Goal: Task Accomplishment & Management: Complete application form

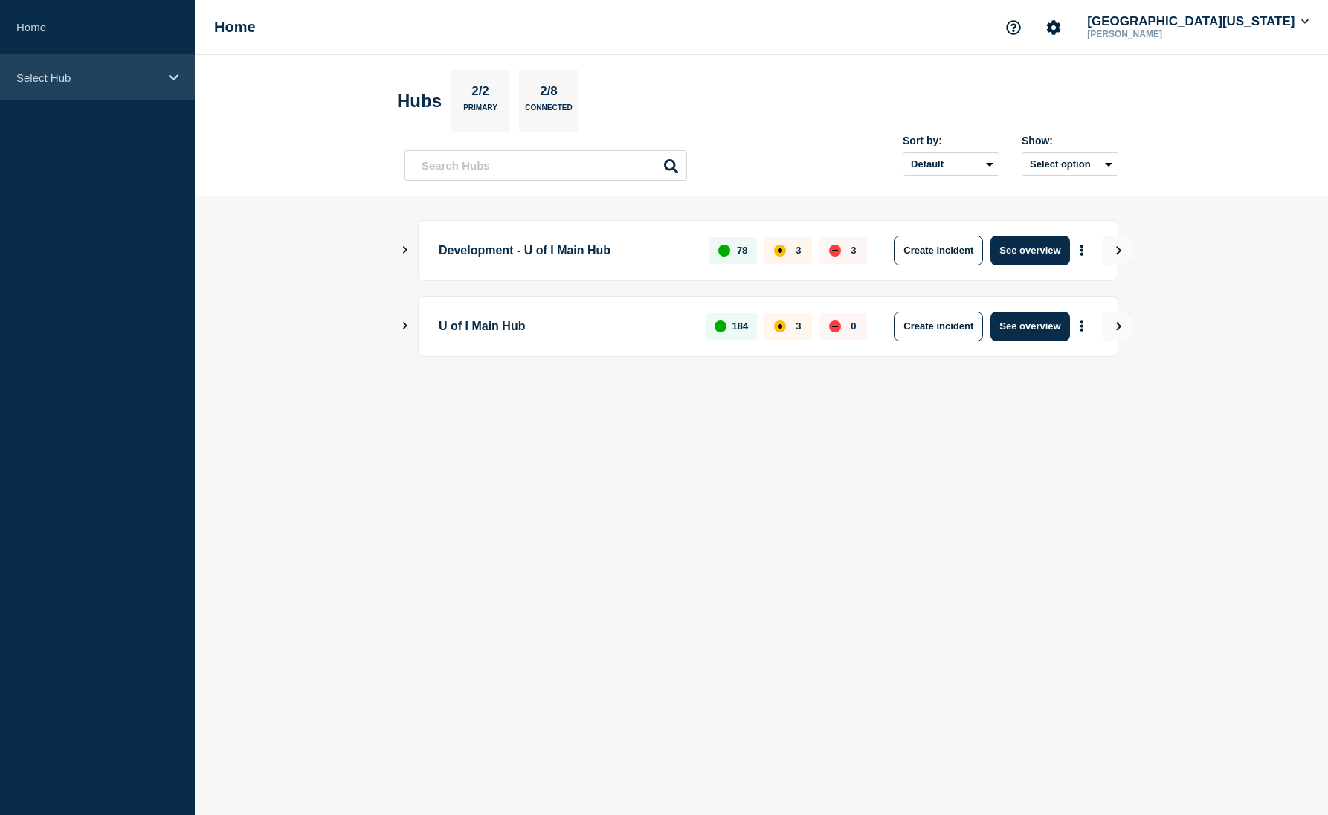
click at [169, 84] on div "Select Hub" at bounding box center [97, 77] width 195 height 45
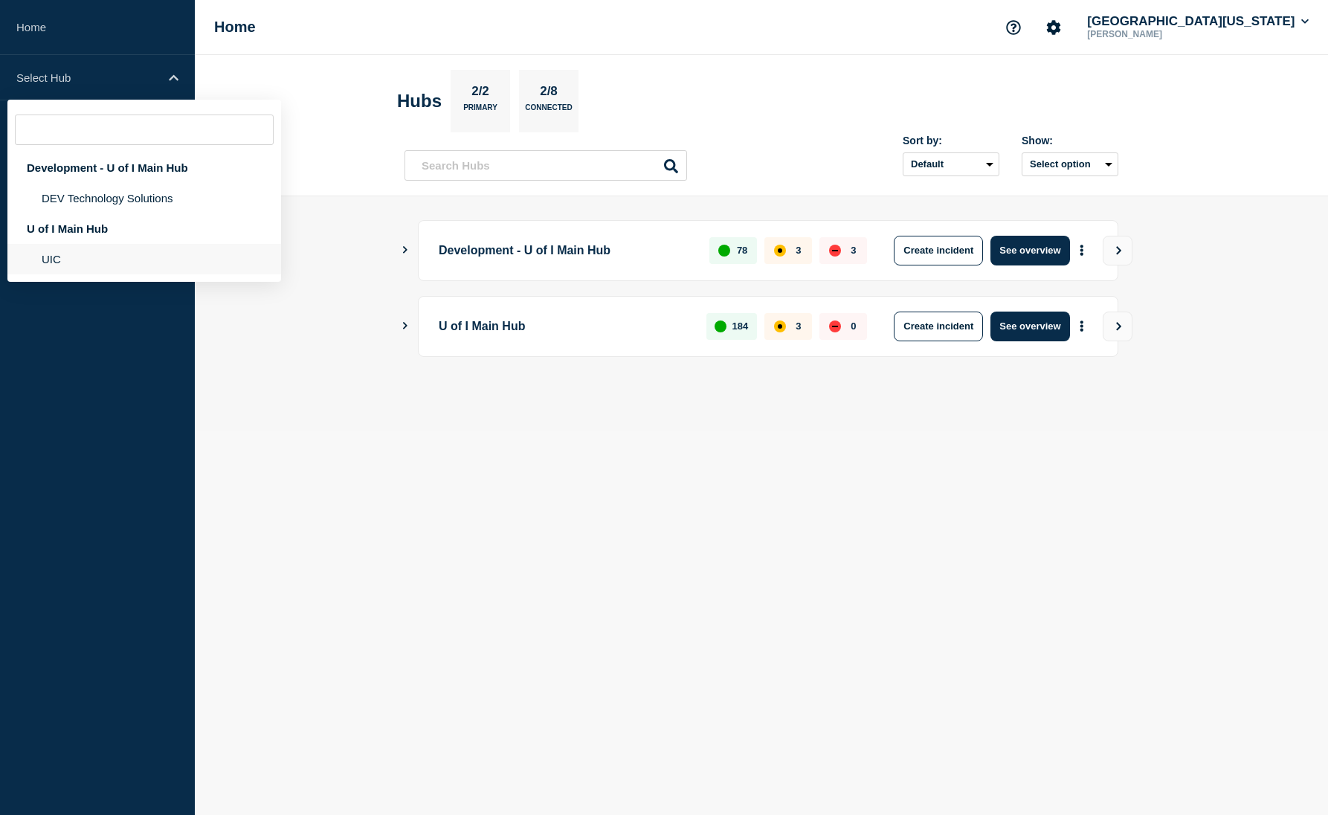
click at [144, 264] on li "UIC" at bounding box center [144, 259] width 274 height 30
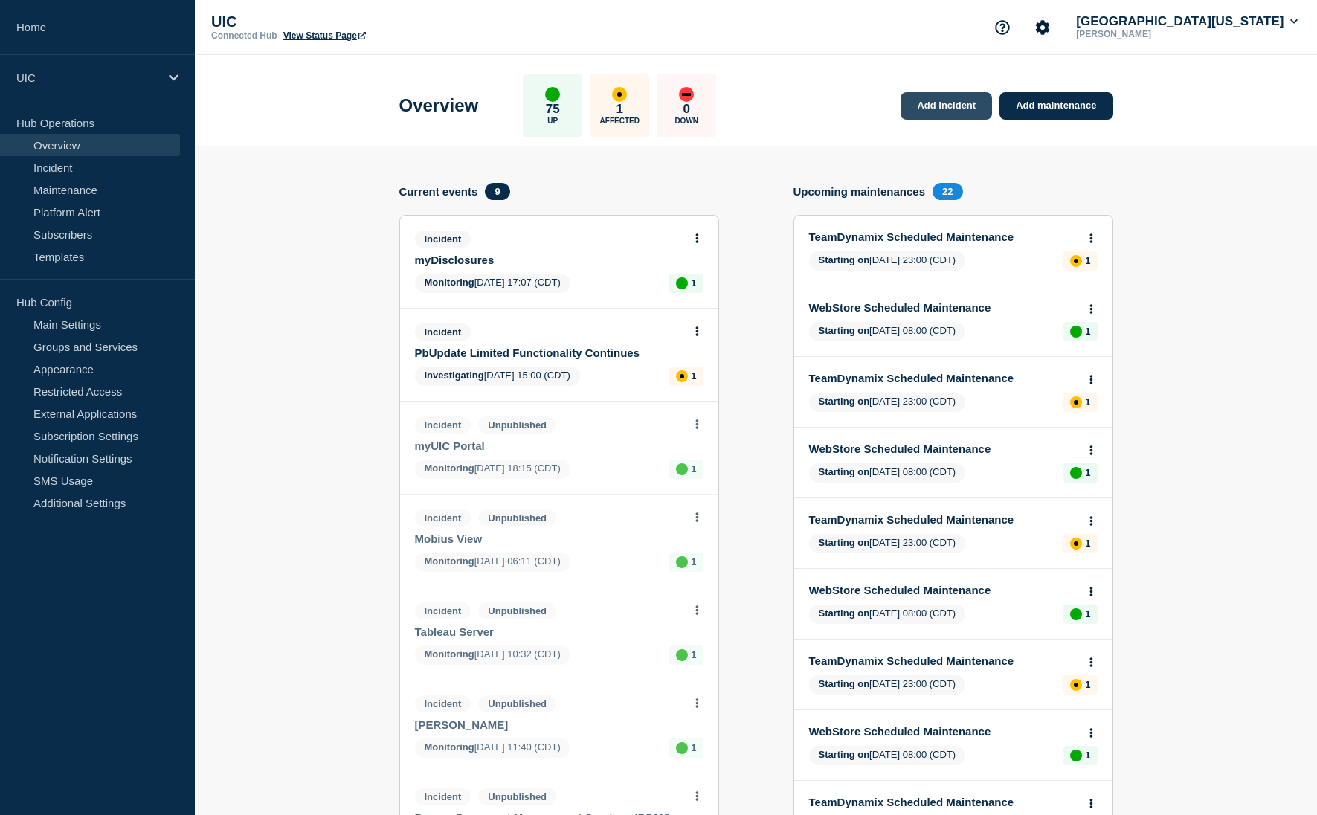
click at [969, 108] on link "Add incident" at bounding box center [945, 106] width 91 height 28
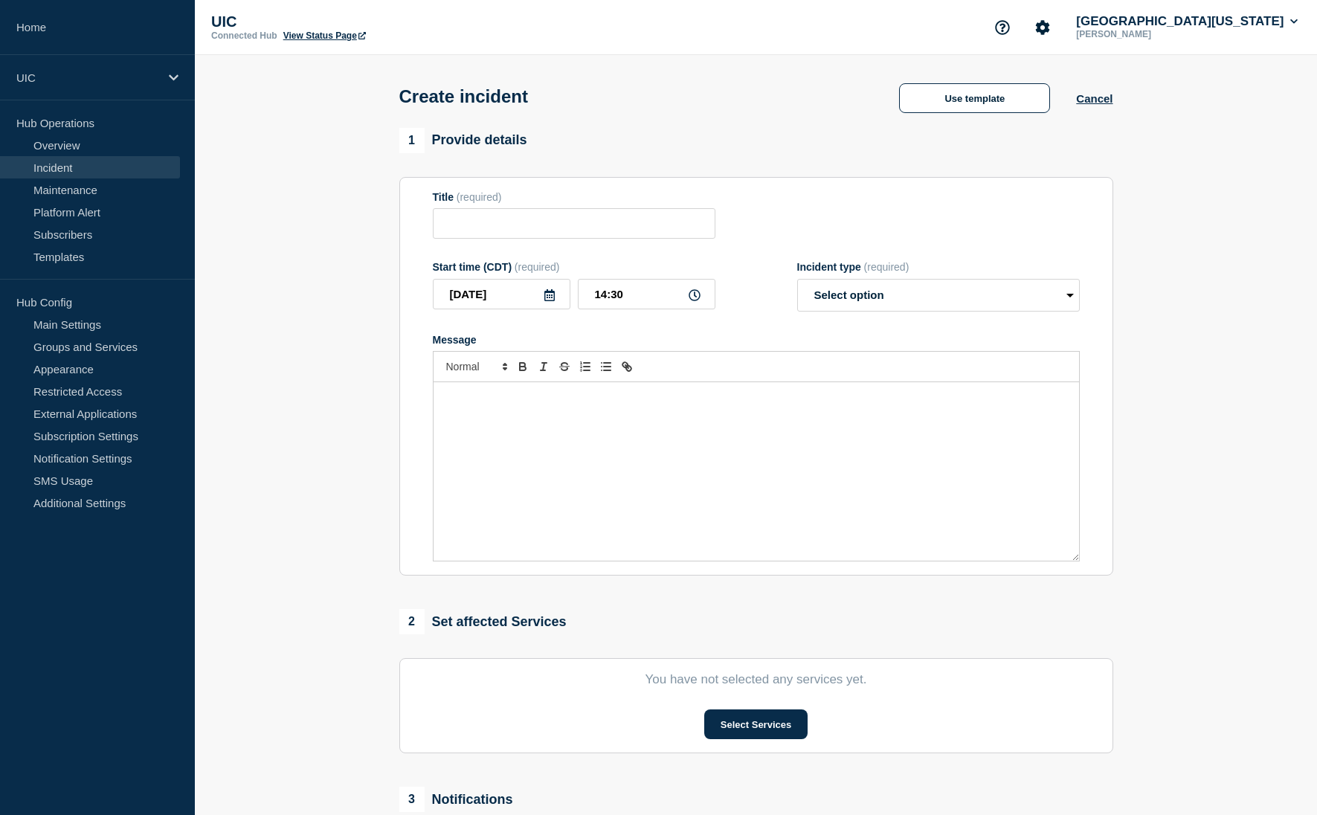
click at [1031, 106] on button "Use template" at bounding box center [974, 98] width 151 height 30
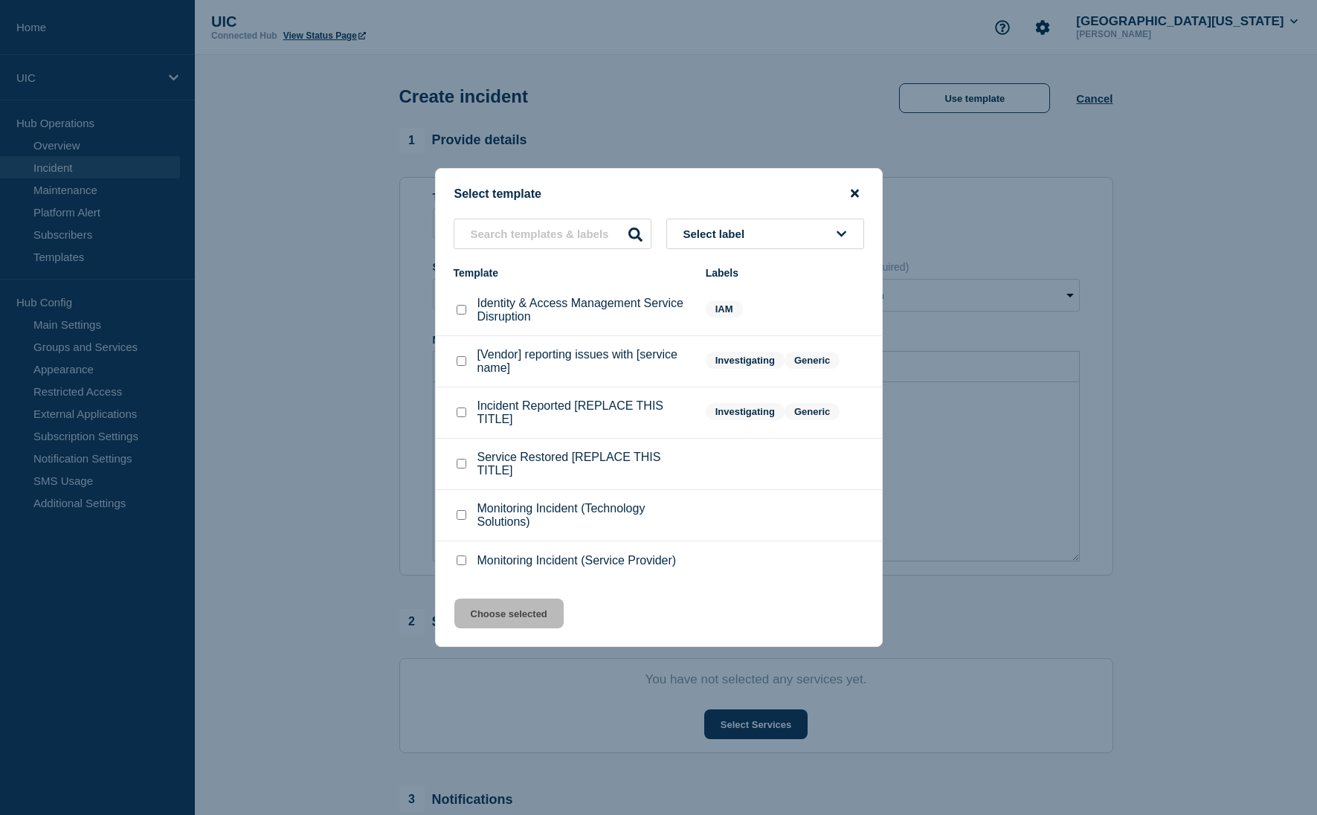
click at [855, 190] on icon "close button" at bounding box center [854, 194] width 8 height 8
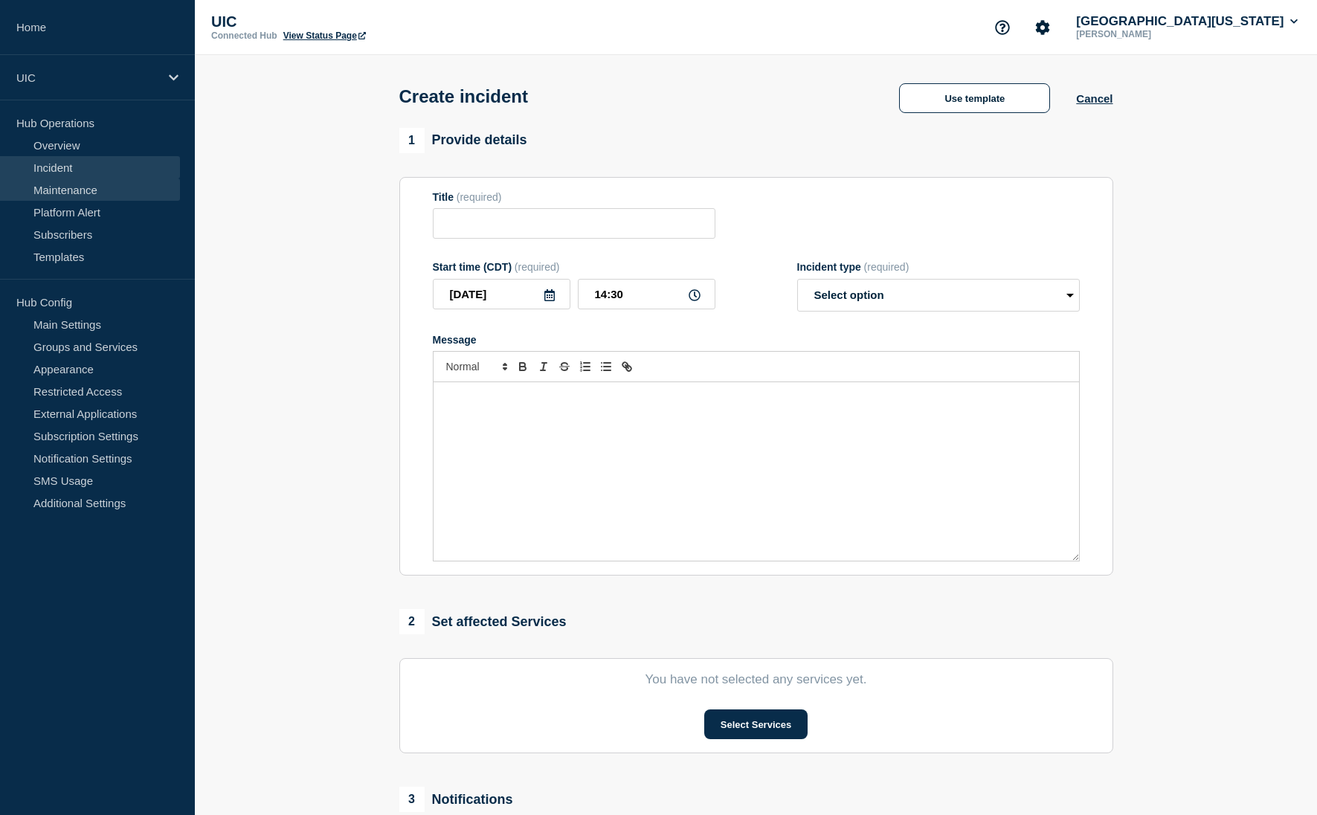
click at [91, 185] on link "Maintenance" at bounding box center [90, 189] width 180 height 22
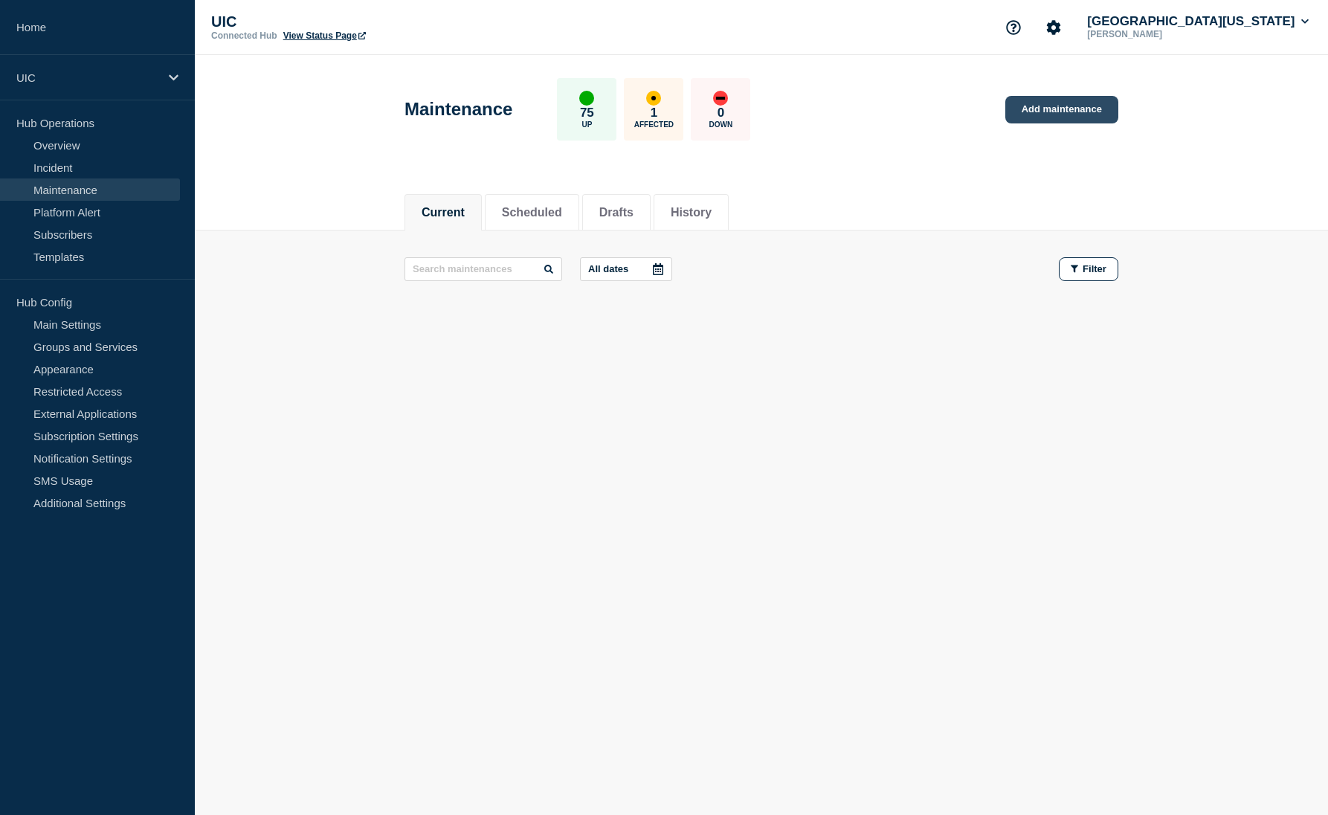
click at [1071, 108] on link "Add maintenance" at bounding box center [1061, 110] width 113 height 28
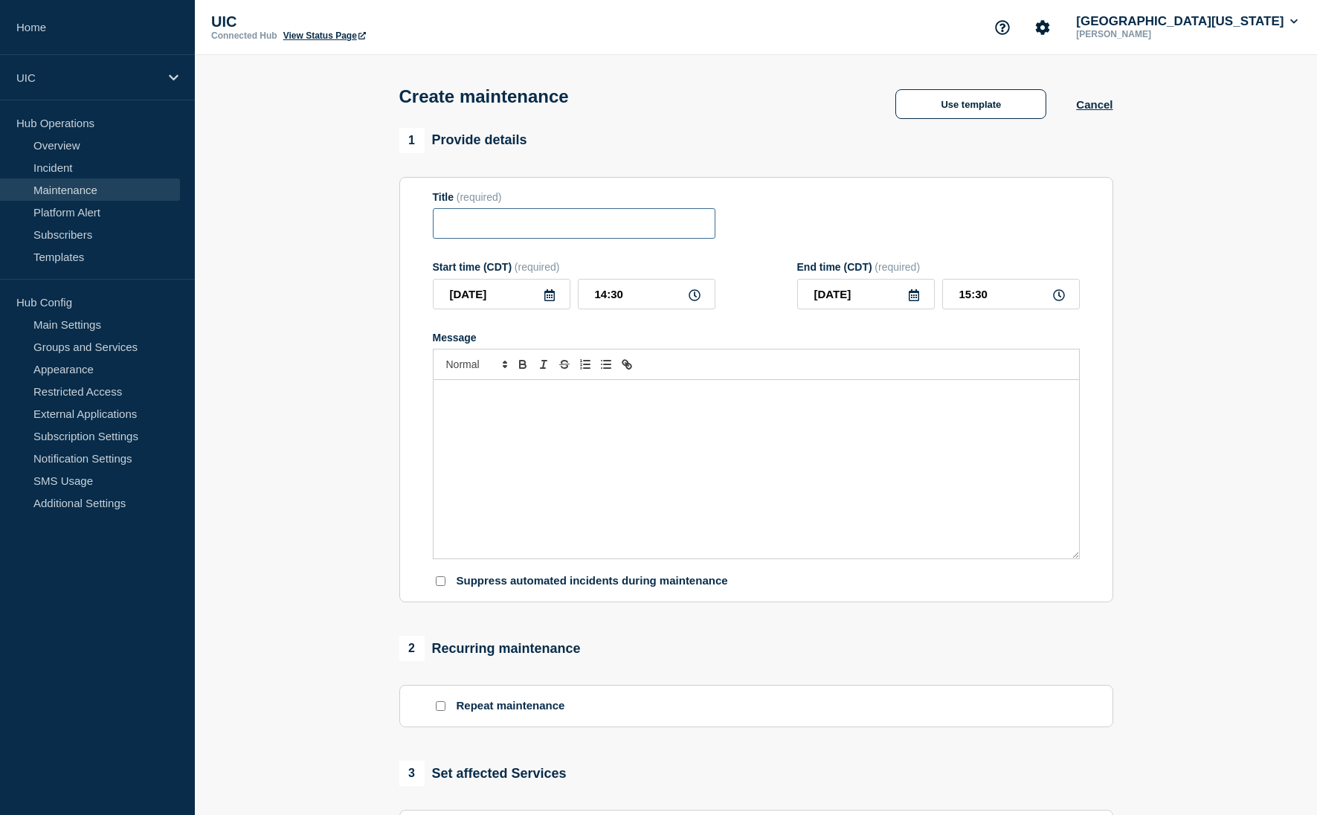
click at [665, 238] on input "Title" at bounding box center [574, 223] width 282 height 30
click at [940, 117] on button "Use template" at bounding box center [970, 104] width 151 height 30
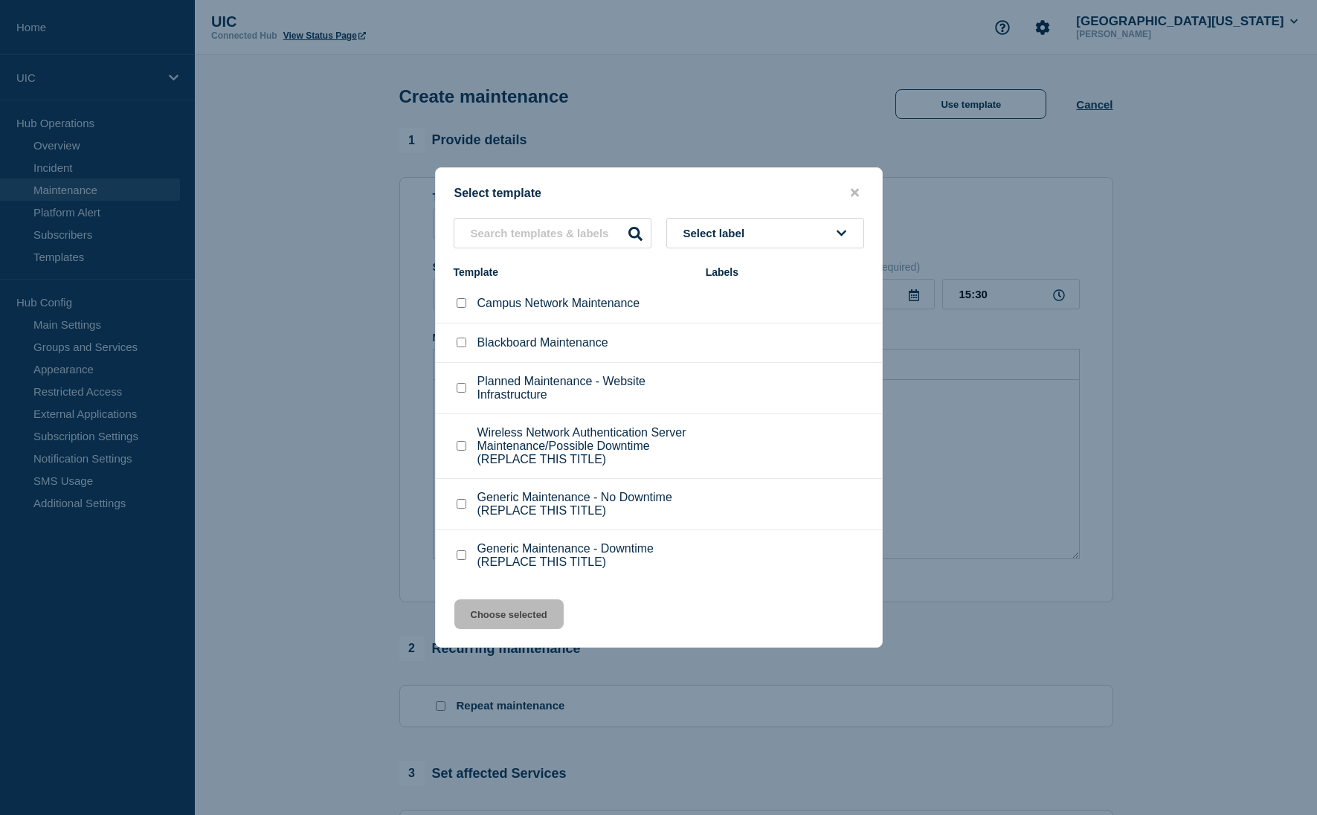
click at [544, 297] on p "Campus Network Maintenance" at bounding box center [558, 303] width 163 height 13
click at [460, 298] on input "Campus Network Maintenance checkbox" at bounding box center [461, 303] width 10 height 10
checkbox input "true"
click at [517, 628] on button "Choose selected" at bounding box center [508, 614] width 109 height 30
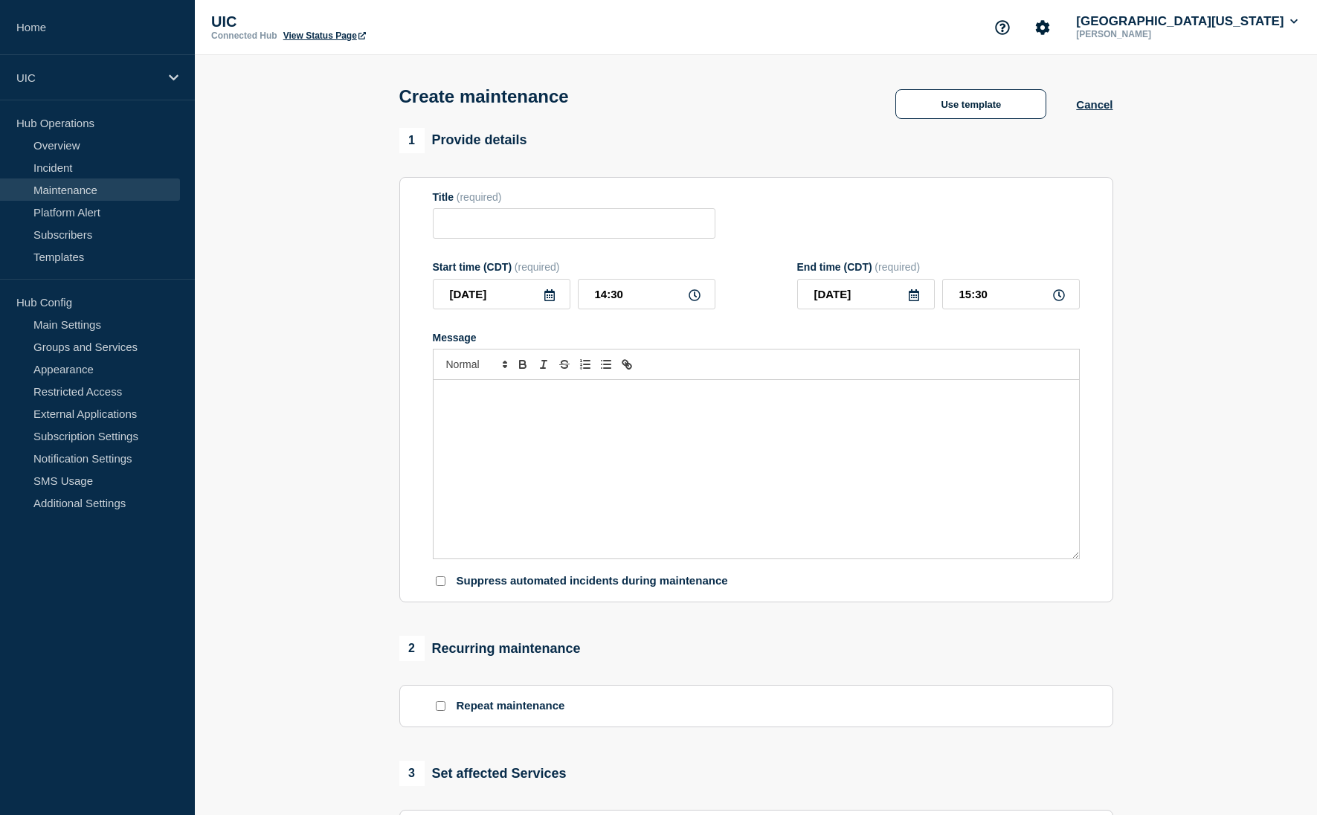
type input "Campus Network Maintenance"
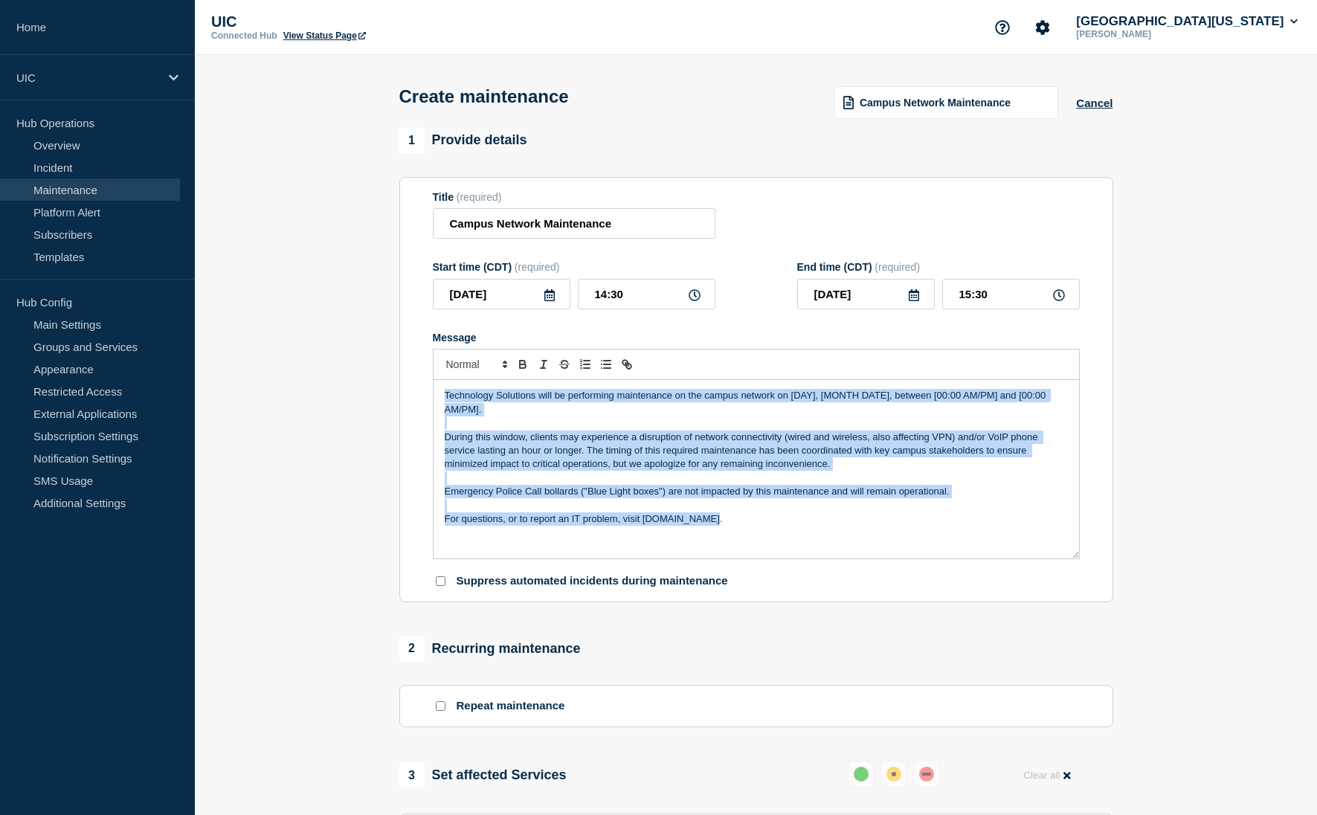
drag, startPoint x: 668, startPoint y: 518, endPoint x: 456, endPoint y: 366, distance: 261.0
click at [443, 361] on div "Message Technology Solutions will be performing maintenance on the campus netwo…" at bounding box center [756, 446] width 647 height 228
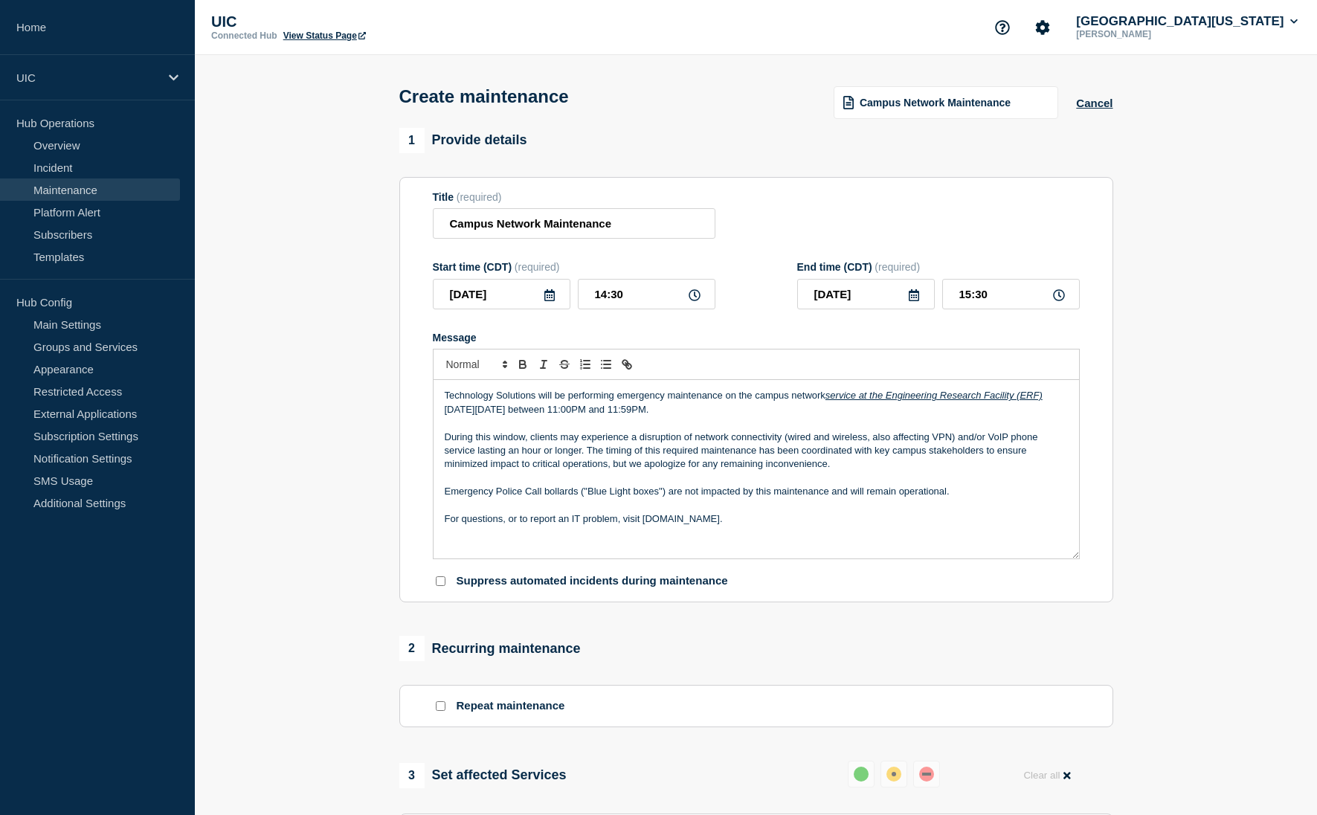
click at [902, 401] on u "service at the Engineering Research Facility (ERF)" at bounding box center [933, 395] width 217 height 11
drag, startPoint x: 828, startPoint y: 414, endPoint x: 1045, endPoint y: 417, distance: 217.1
click at [1045, 416] on p "Technology Solutions will be performing emergency maintenance on the campus net…" at bounding box center [756, 403] width 623 height 28
click at [546, 371] on icon "Toggle italic text" at bounding box center [543, 364] width 13 height 13
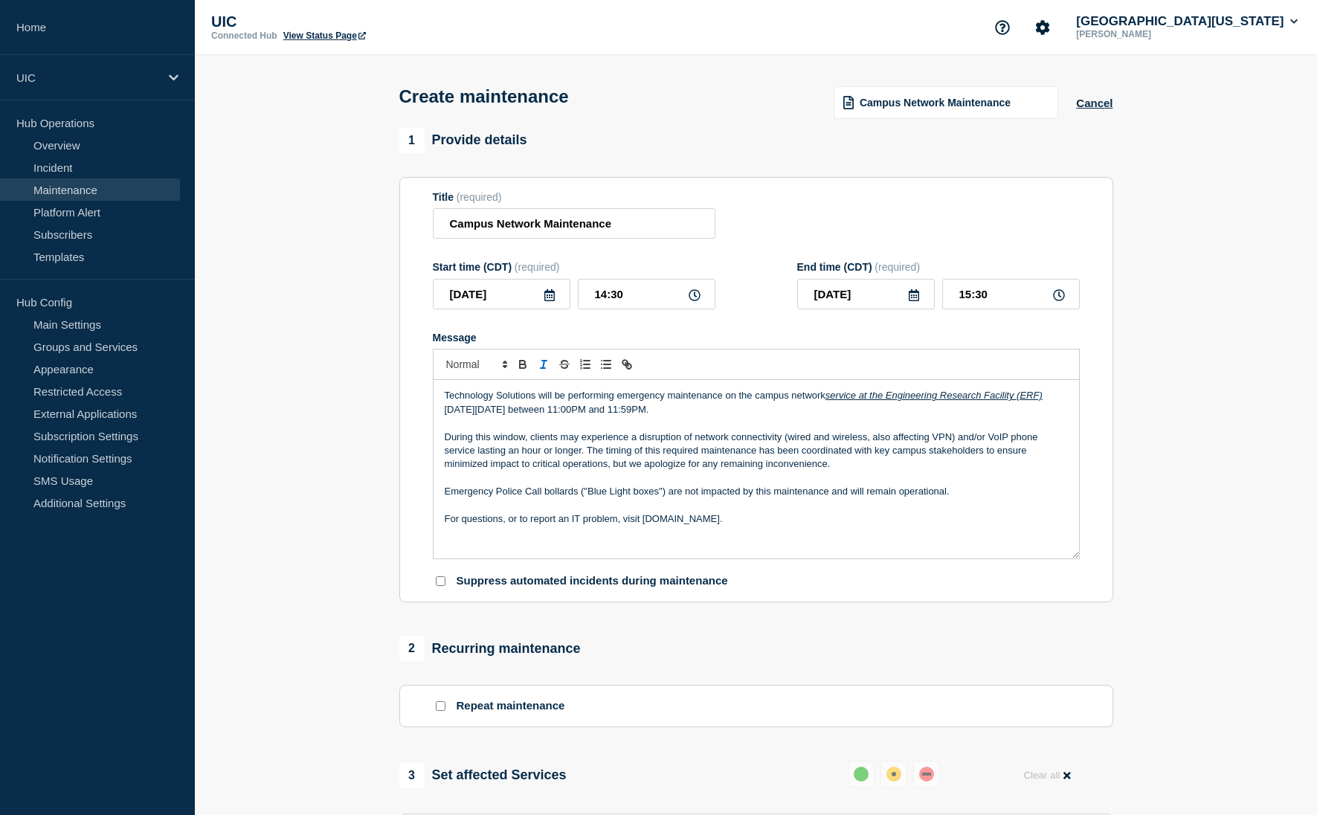
click at [546, 371] on icon "Toggle italic text" at bounding box center [543, 364] width 13 height 13
click at [821, 416] on p "Technology Solutions will be performing emergency maintenance on the campus net…" at bounding box center [756, 403] width 623 height 28
click at [824, 416] on p "Technology Solutions will be performing emergency maintenance on the campus net…" at bounding box center [756, 403] width 623 height 28
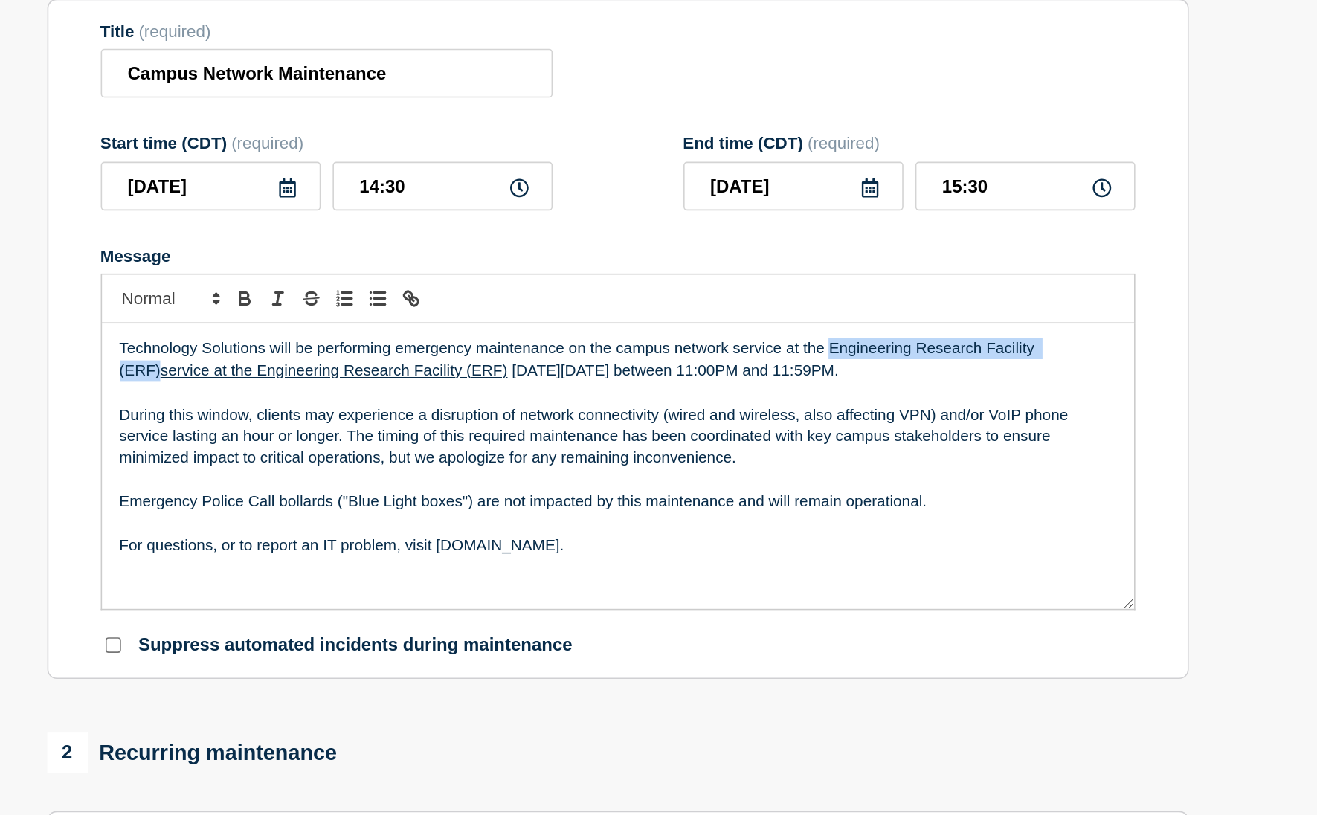
drag, startPoint x: 1045, startPoint y: 415, endPoint x: 889, endPoint y: 409, distance: 156.2
click at [889, 408] on p "Technology Solutions will be performing emergency maintenance on the campus net…" at bounding box center [756, 403] width 623 height 28
copy p "Engineering Research Facility (ERF)"
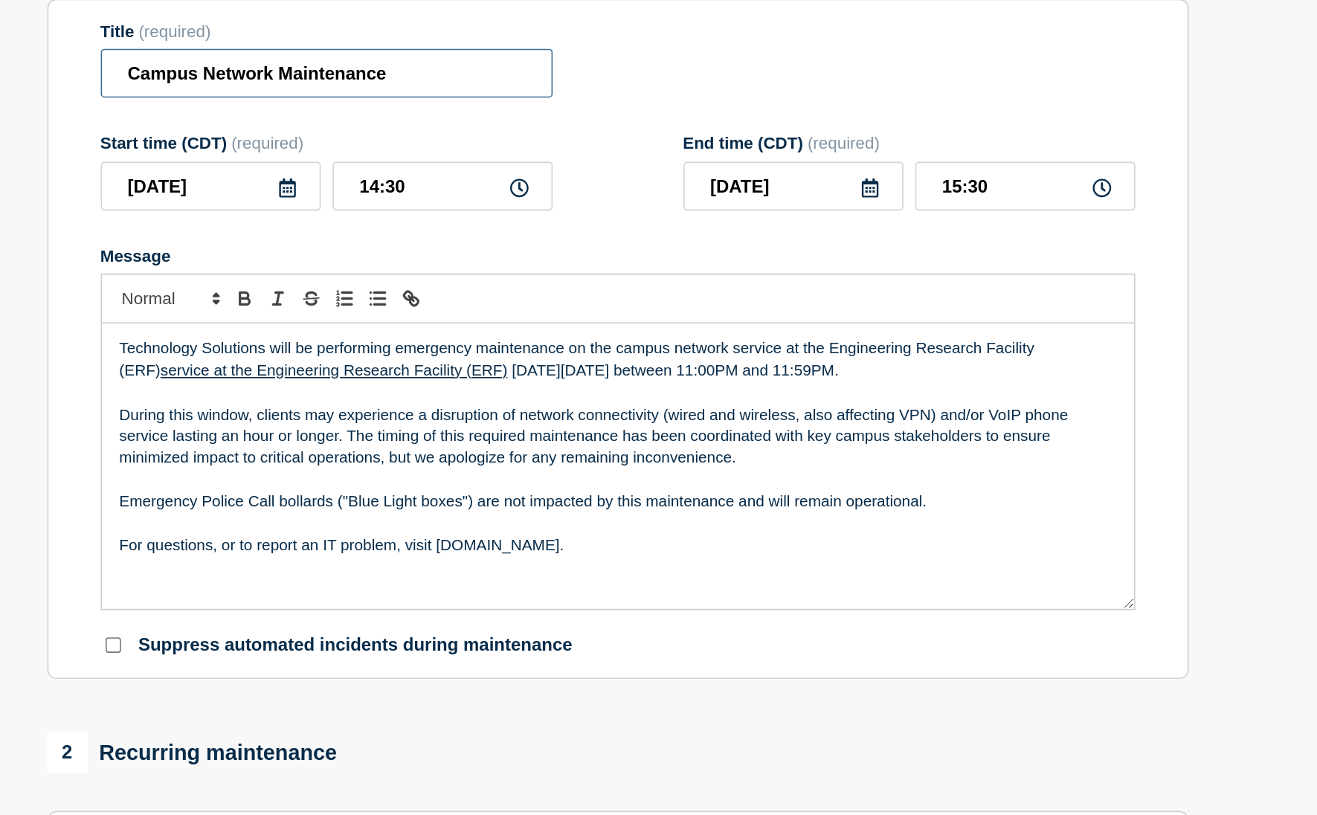
drag, startPoint x: 492, startPoint y: 228, endPoint x: 447, endPoint y: 227, distance: 45.4
click at [447, 227] on input "Campus Network Maintenance" at bounding box center [574, 223] width 282 height 30
paste input "Engineering Research Facility (ERF)"
type input "Engineering Research Facility (ERF) Network Maintenance"
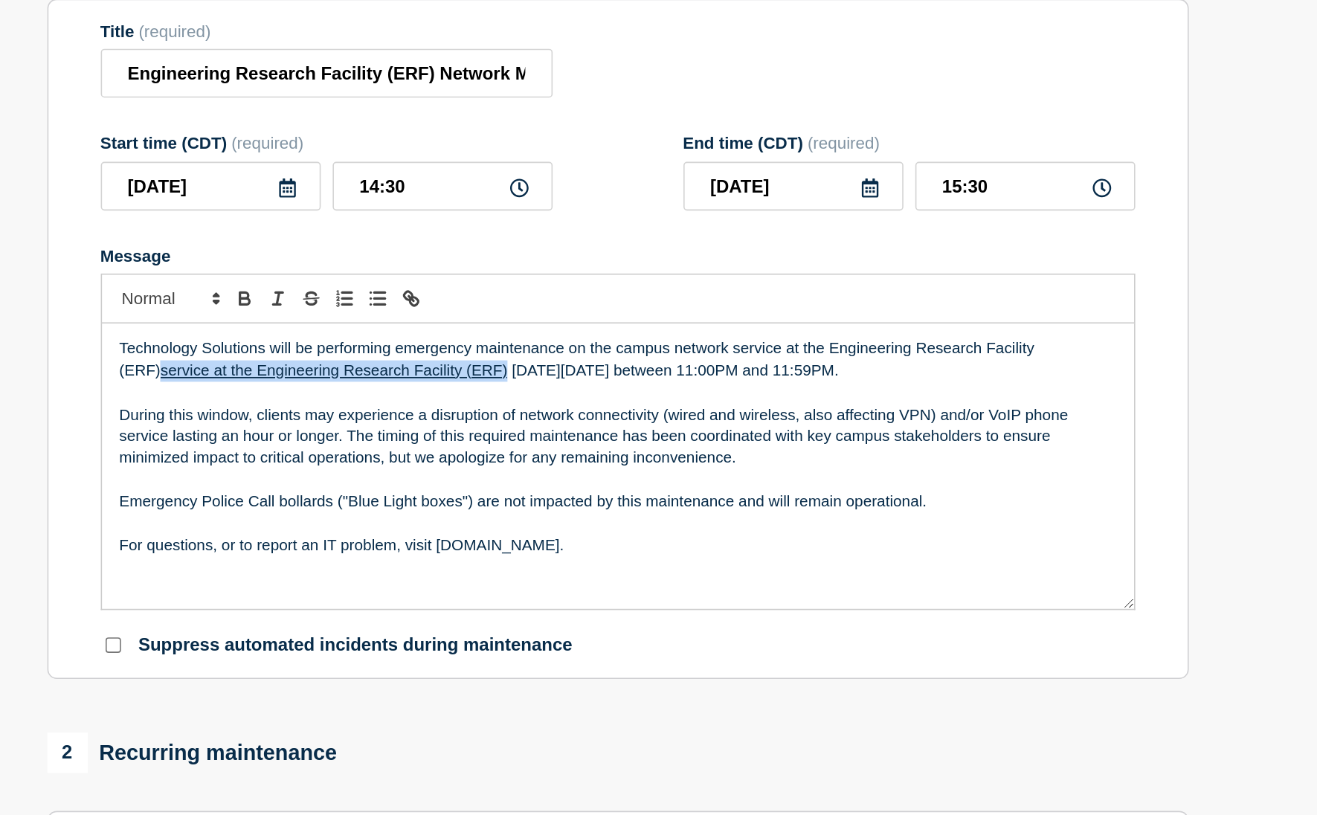
drag, startPoint x: 661, startPoint y: 426, endPoint x: 438, endPoint y: 426, distance: 223.0
click at [438, 426] on div "Technology Solutions will be performing emergency maintenance on the campus net…" at bounding box center [755, 469] width 645 height 178
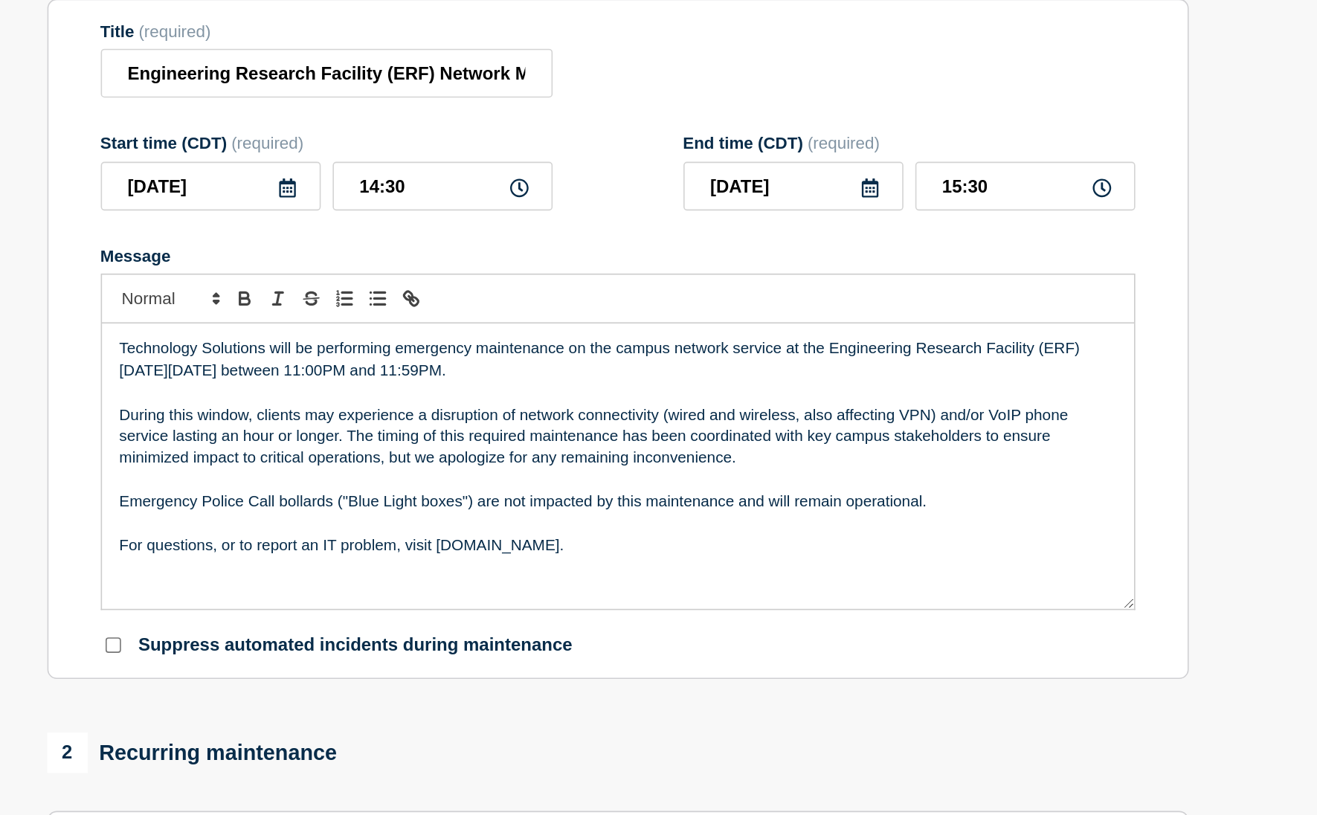
click at [448, 454] on p "During this window, clients may experience a disruption of network connectivity…" at bounding box center [756, 450] width 623 height 41
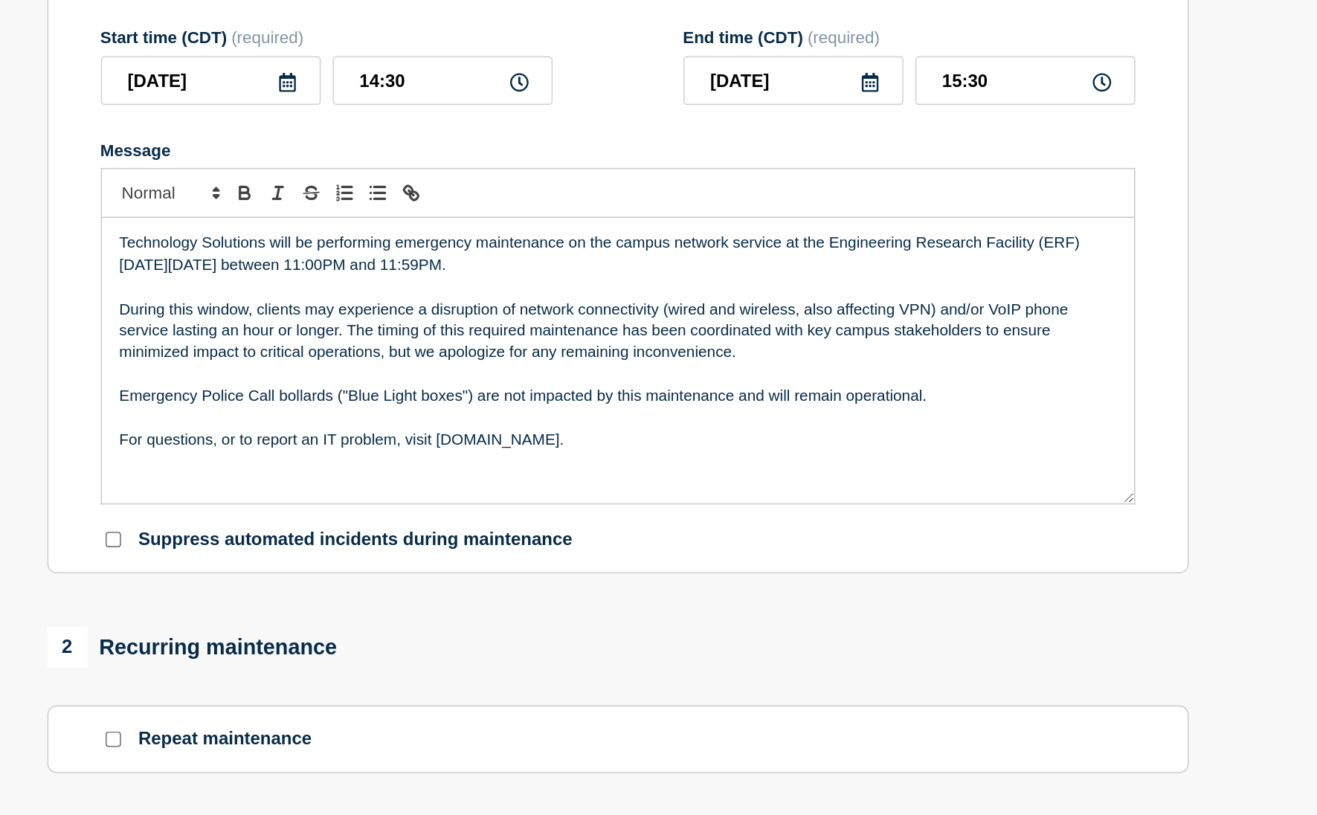
click at [694, 301] on icon at bounding box center [694, 295] width 12 height 12
click at [692, 301] on icon at bounding box center [694, 295] width 12 height 12
drag, startPoint x: 640, startPoint y: 308, endPoint x: 558, endPoint y: 305, distance: 82.6
click at [558, 305] on div "2025-08-27 14:30" at bounding box center [574, 294] width 282 height 30
type input "23:00"
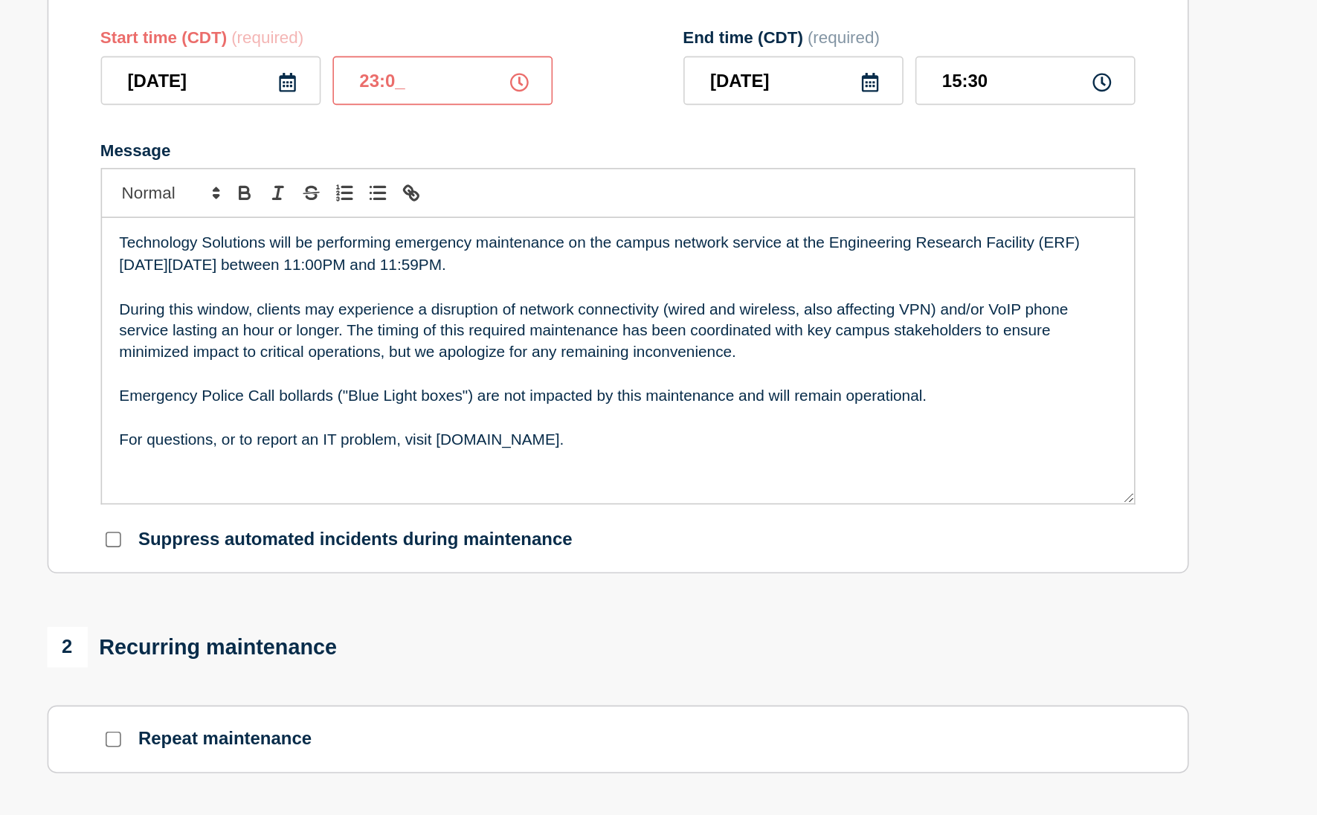
type input "2025-08-28"
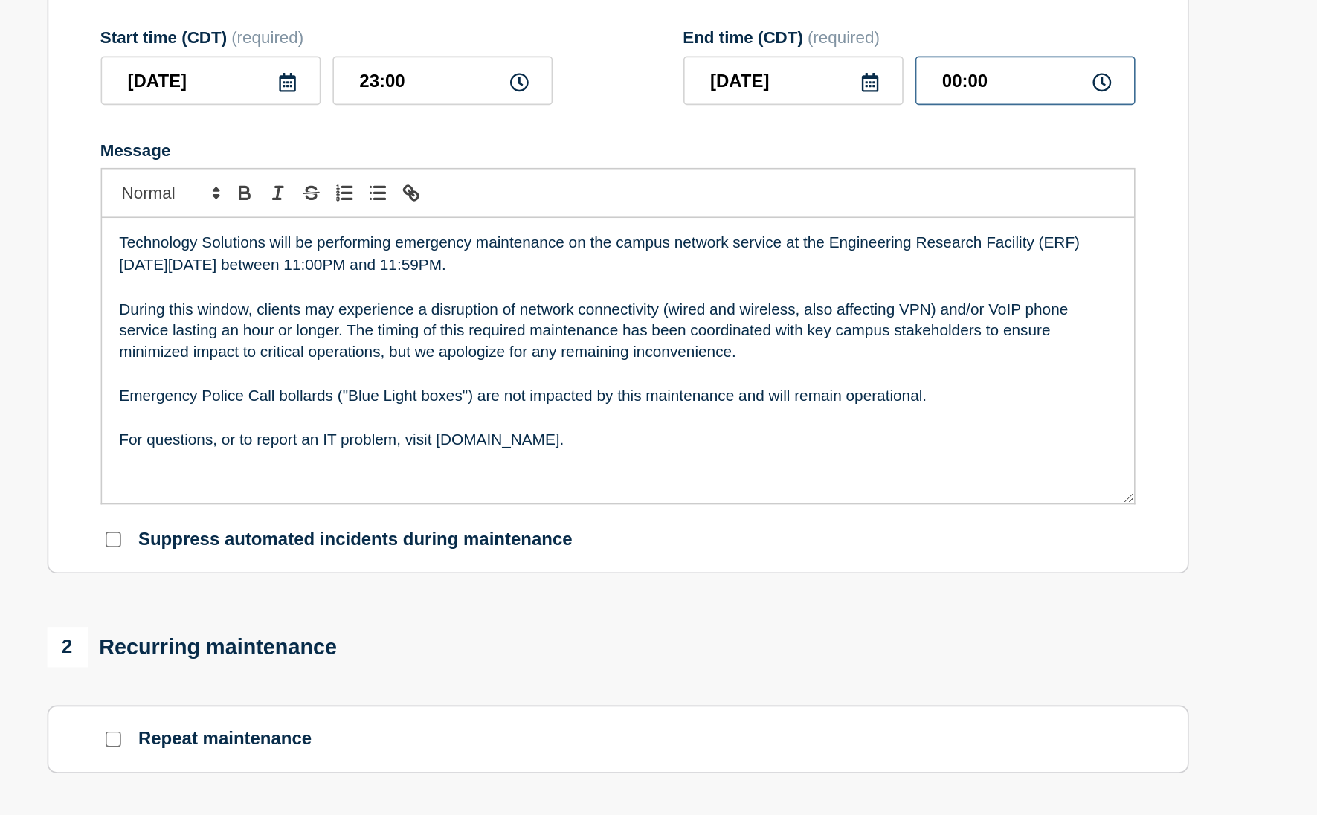
click at [970, 305] on input "00:00" at bounding box center [1011, 294] width 138 height 30
drag, startPoint x: 986, startPoint y: 303, endPoint x: 947, endPoint y: 303, distance: 39.4
click at [947, 303] on input "00:00" at bounding box center [1011, 294] width 138 height 30
type input "23:59"
click at [973, 331] on form "Title (required) Engineering Research Facility (ERF) Network Maintenance Start …" at bounding box center [756, 390] width 647 height 398
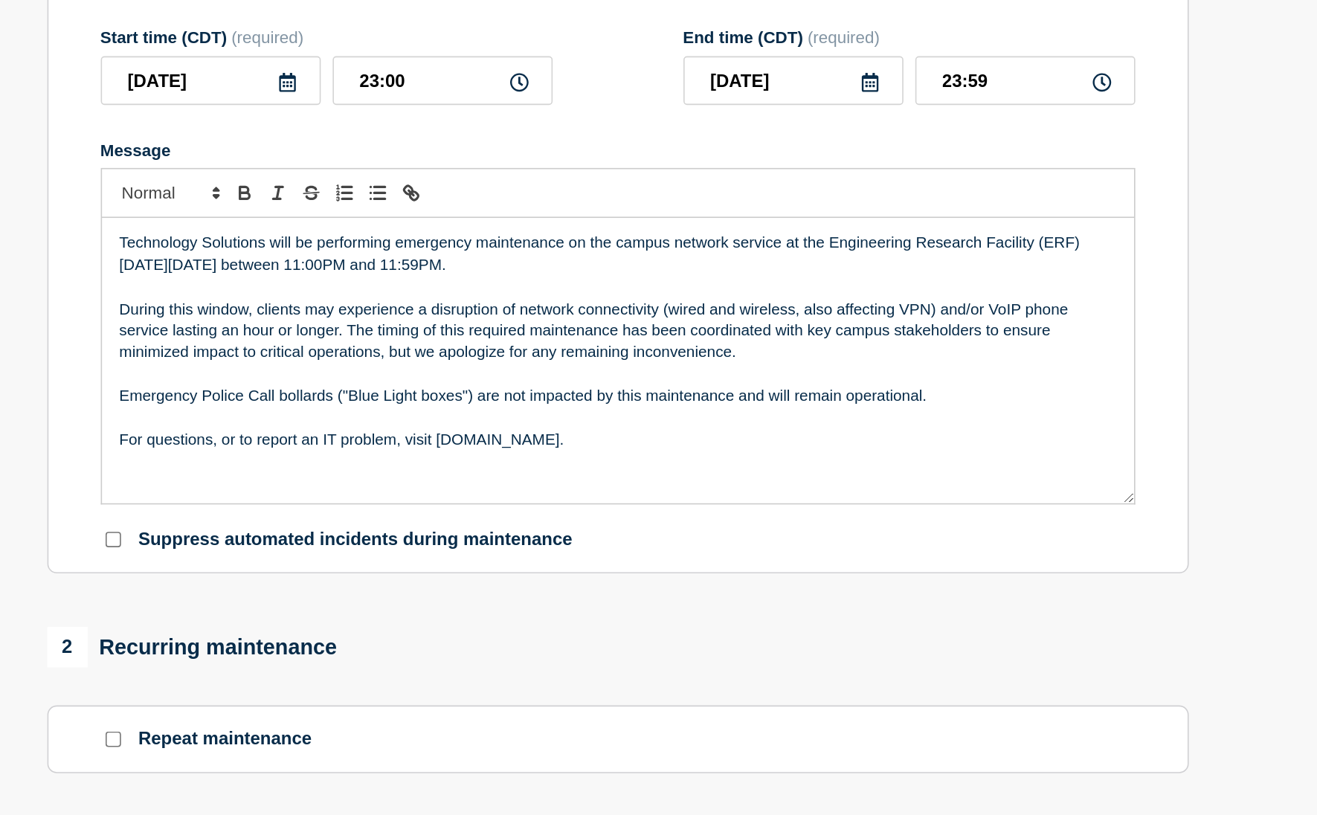
click at [919, 301] on icon at bounding box center [914, 295] width 12 height 12
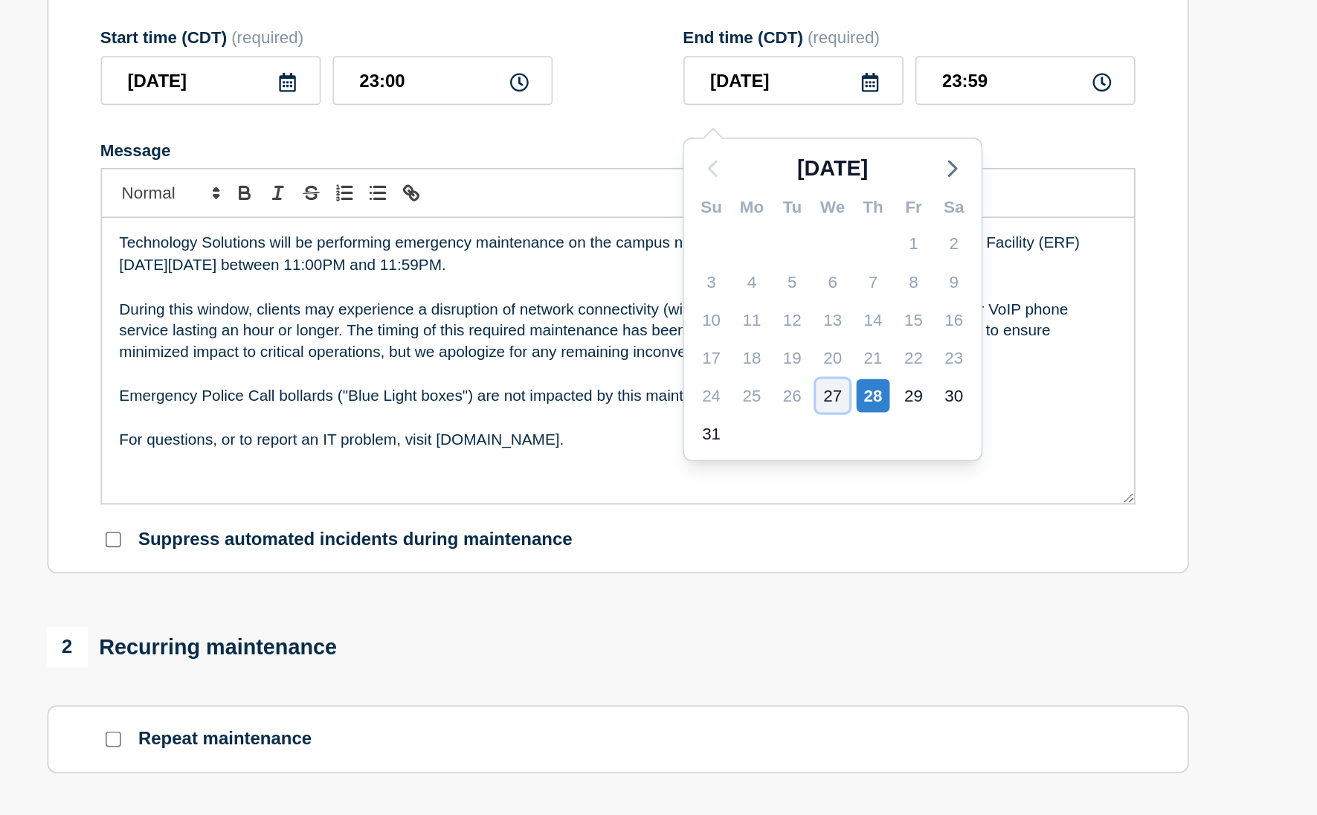
click at [889, 491] on div "27" at bounding box center [890, 491] width 21 height 21
type input "2025-08-27"
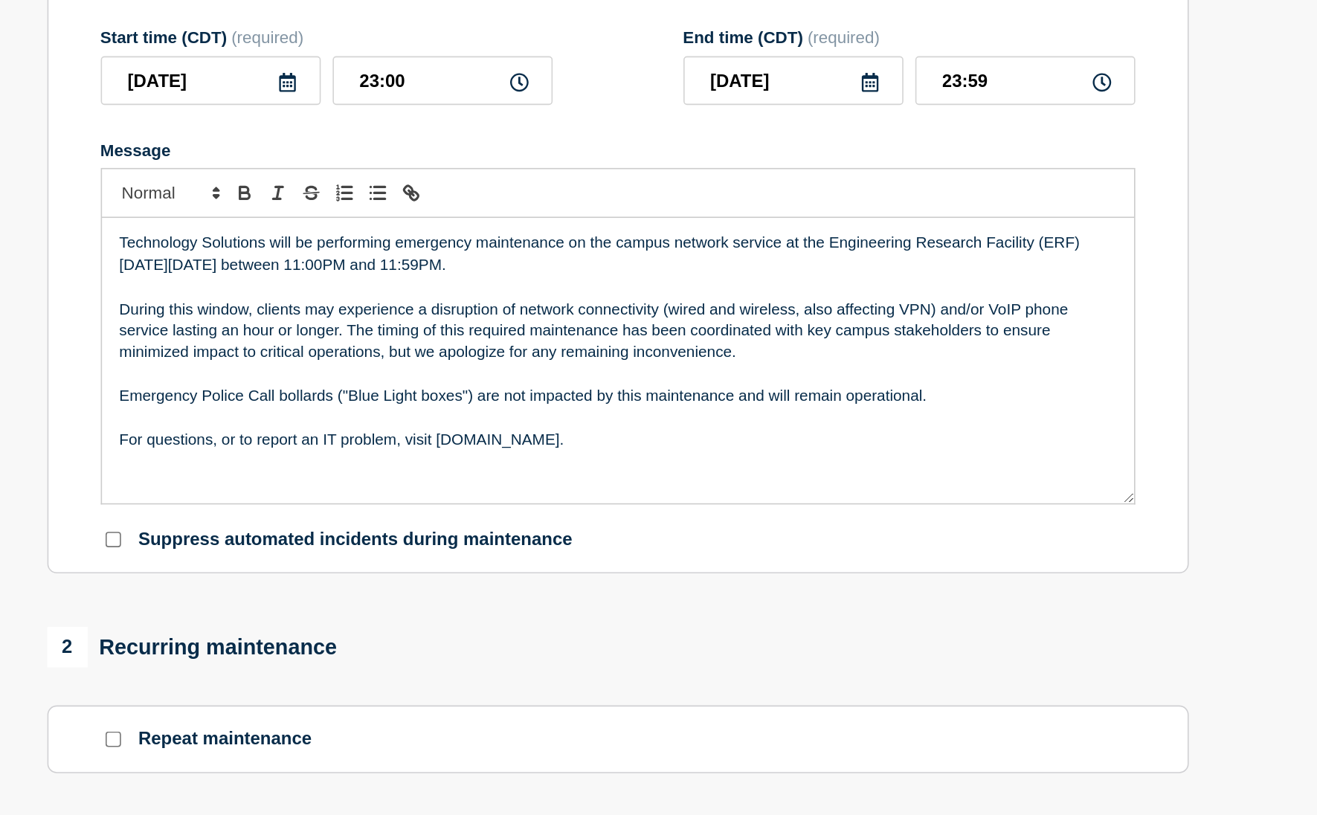
click at [912, 340] on form "Title (required) Engineering Research Facility (ERF) Network Maintenance Start …" at bounding box center [756, 390] width 647 height 398
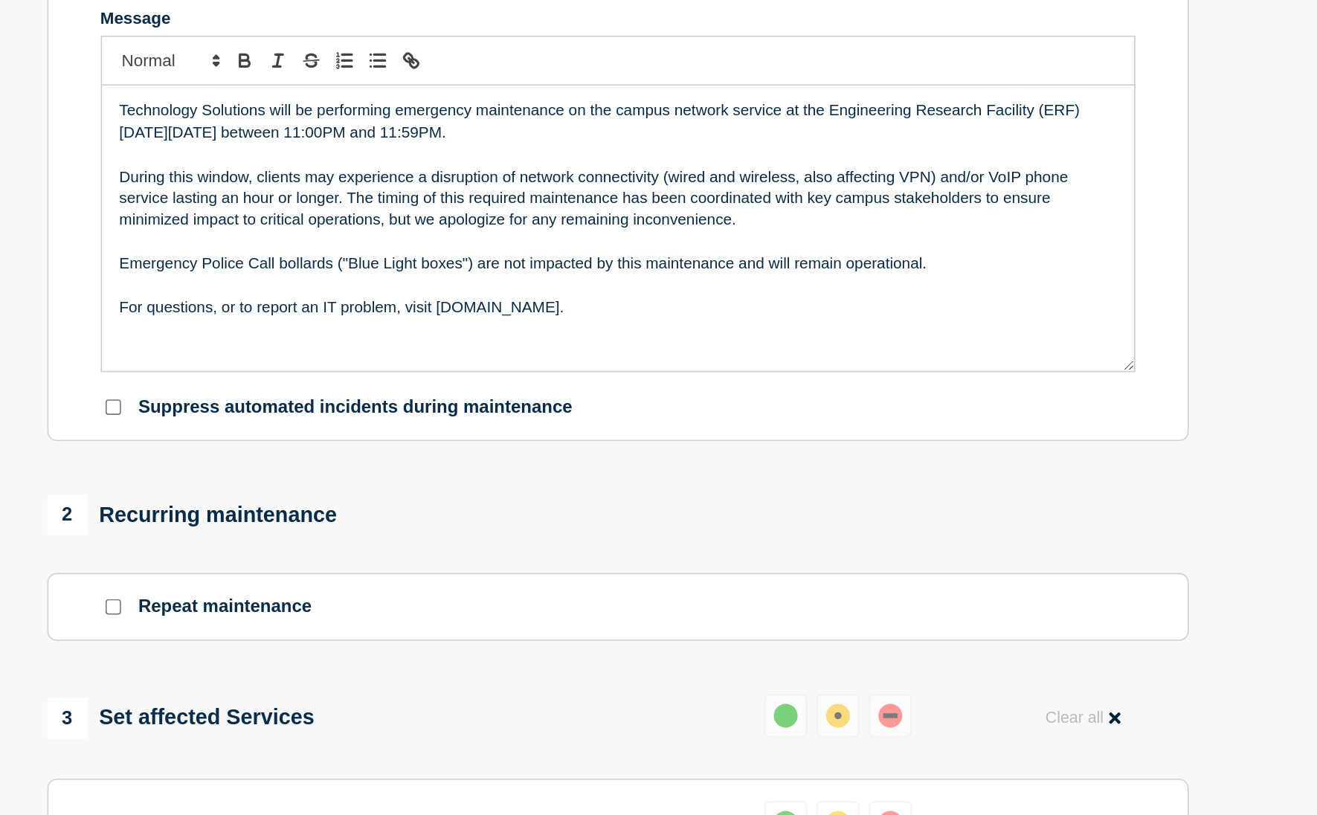
scroll to position [752, 0]
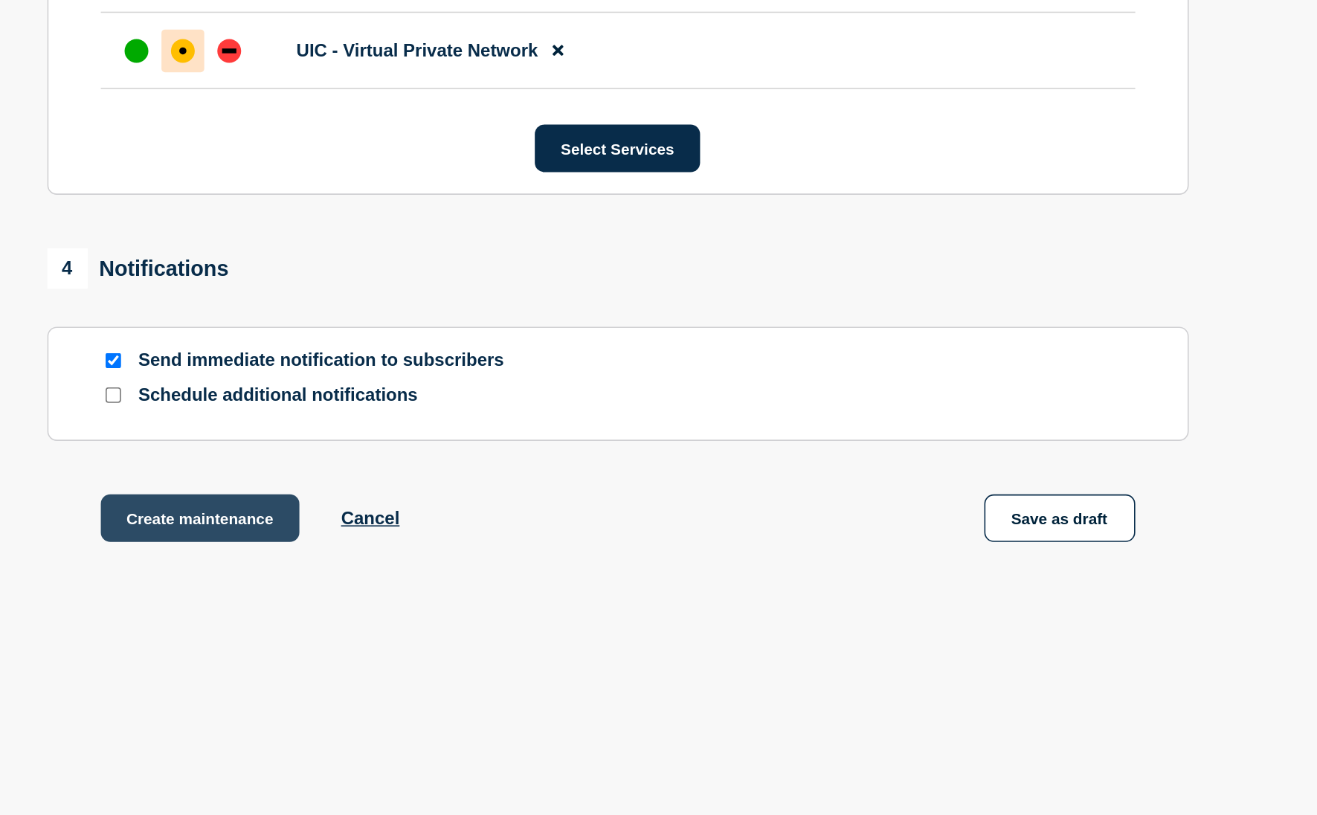
click at [545, 630] on button "Create maintenance" at bounding box center [495, 629] width 125 height 30
